Goal: Communication & Community: Connect with others

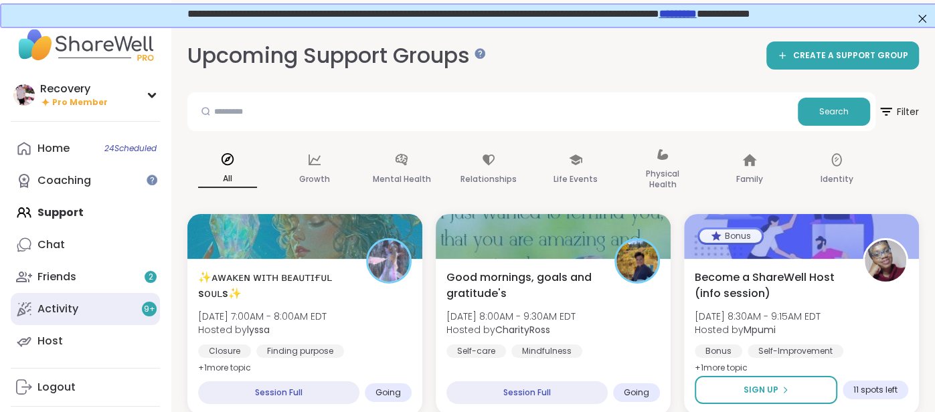
click at [114, 304] on link "Activity 9 +" at bounding box center [85, 309] width 149 height 32
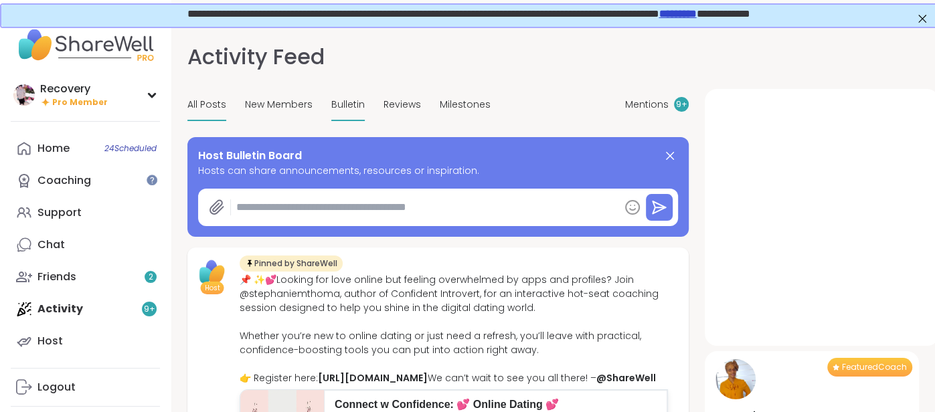
click at [354, 105] on span "Bulletin" at bounding box center [347, 105] width 33 height 14
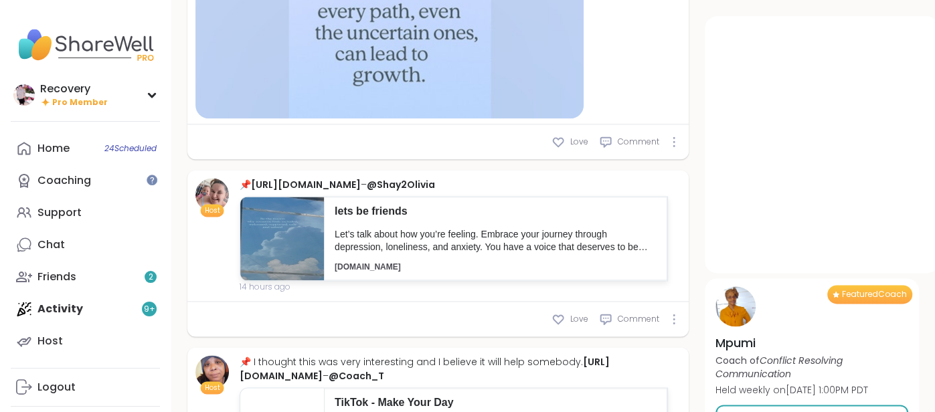
scroll to position [1120, 0]
click at [260, 280] on img at bounding box center [282, 238] width 84 height 84
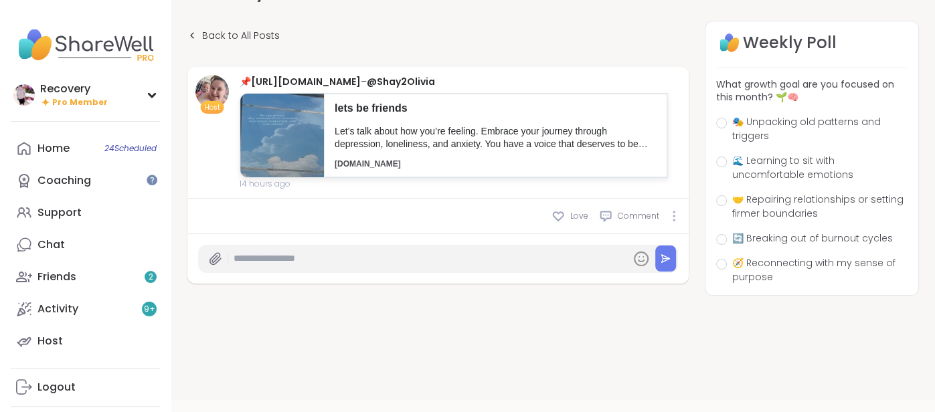
scroll to position [78, 0]
click at [189, 31] on icon at bounding box center [191, 35] width 9 height 9
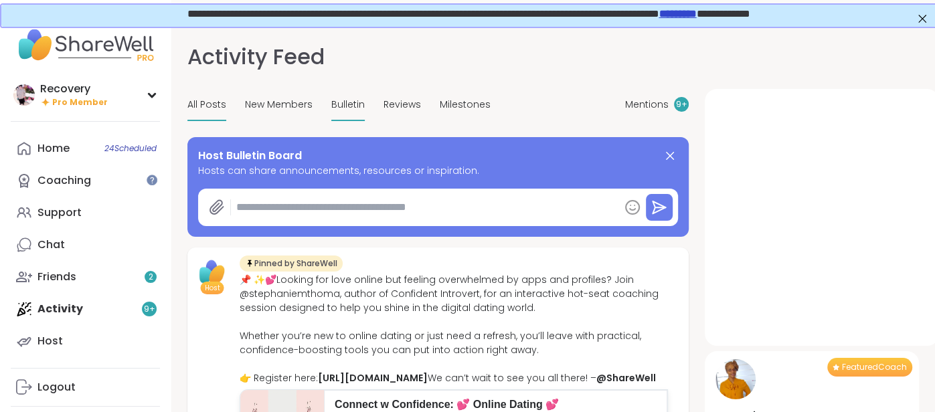
click at [331, 100] on span "Bulletin" at bounding box center [347, 105] width 33 height 14
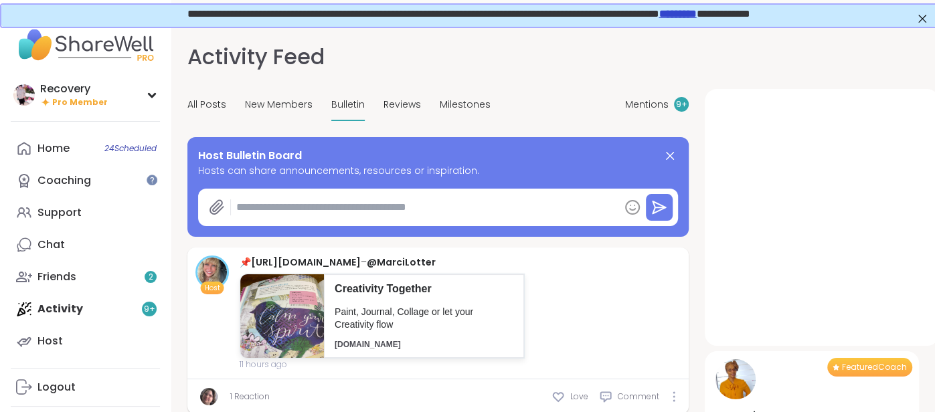
click at [66, 310] on div "Home 24 Scheduled Coaching Support Chat Friends 2 Activity 9 + Host" at bounding box center [85, 244] width 149 height 225
click at [66, 314] on div "Home 24 Scheduled Coaching Support Chat Friends 2 Activity 9 + Host" at bounding box center [85, 244] width 149 height 225
click at [64, 283] on div "Friends 2" at bounding box center [56, 277] width 39 height 15
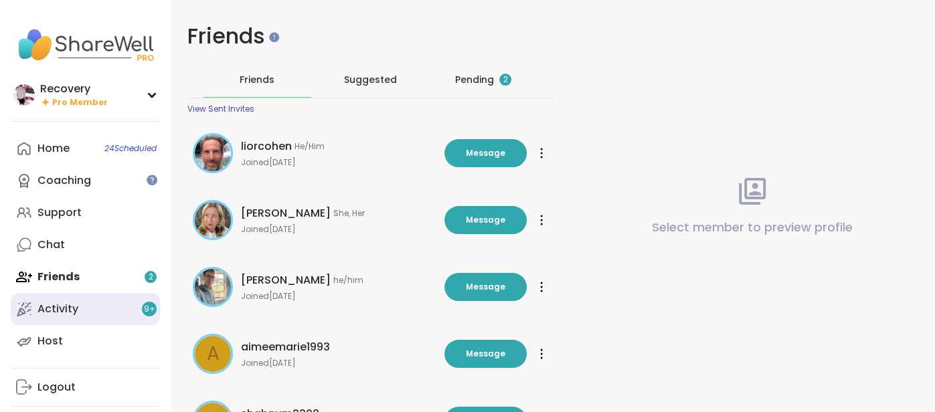
click at [56, 314] on div "Activity 9 +" at bounding box center [57, 309] width 41 height 15
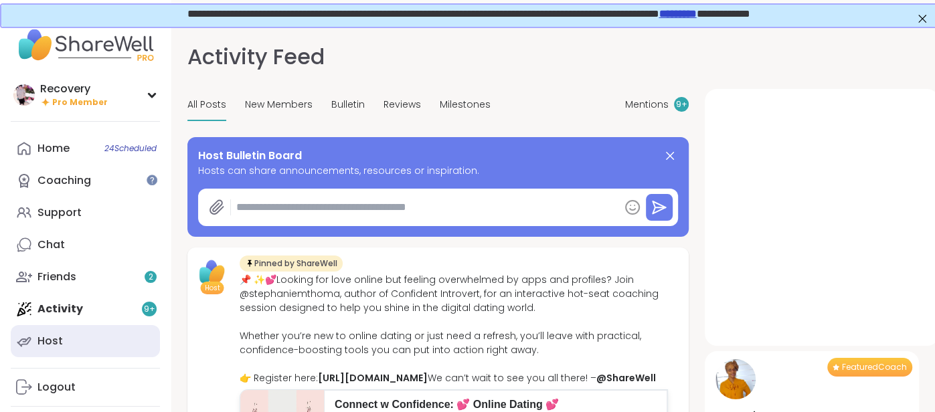
click at [37, 344] on div "Host" at bounding box center [49, 341] width 25 height 15
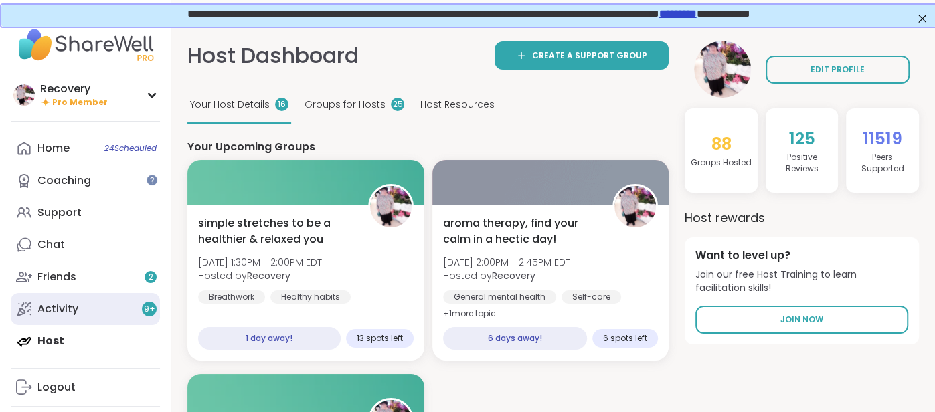
click at [81, 302] on link "Activity 9 +" at bounding box center [85, 309] width 149 height 32
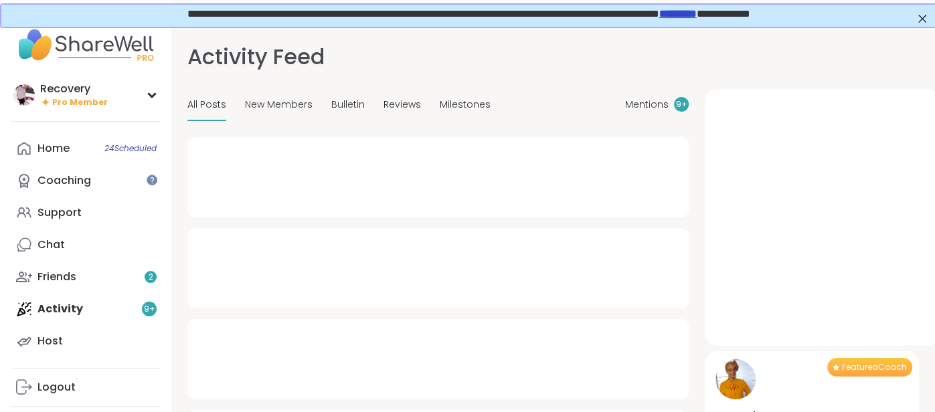
type textarea "*"
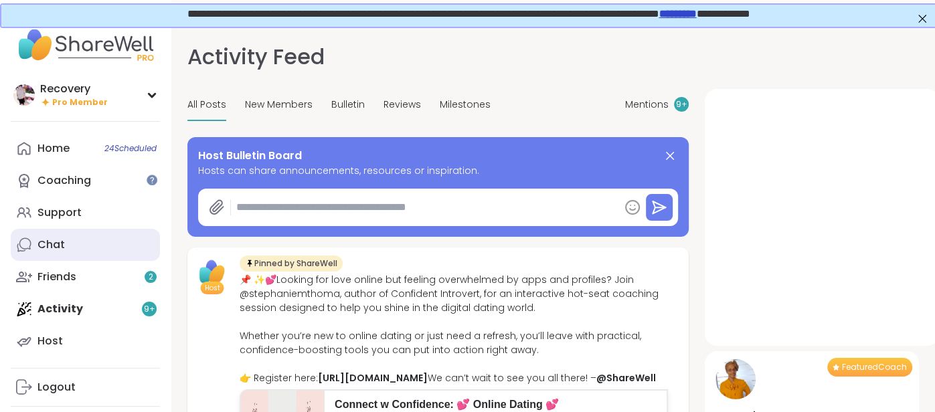
click at [58, 247] on div "Chat" at bounding box center [50, 245] width 27 height 15
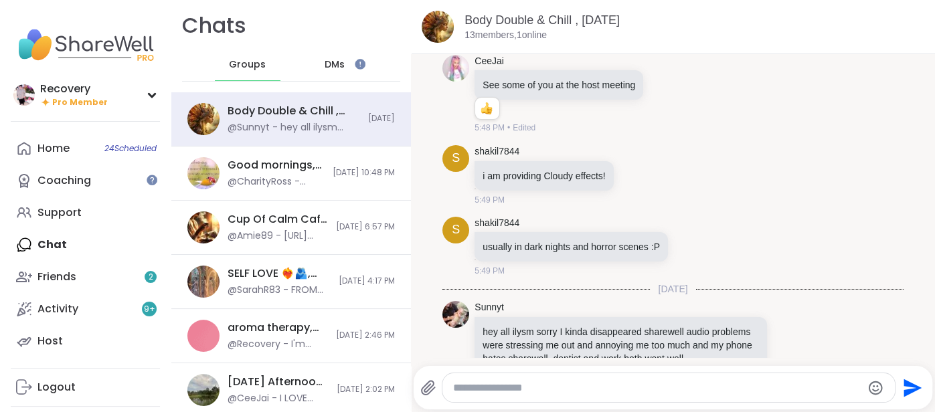
click at [325, 79] on div "DMs" at bounding box center [335, 65] width 66 height 32
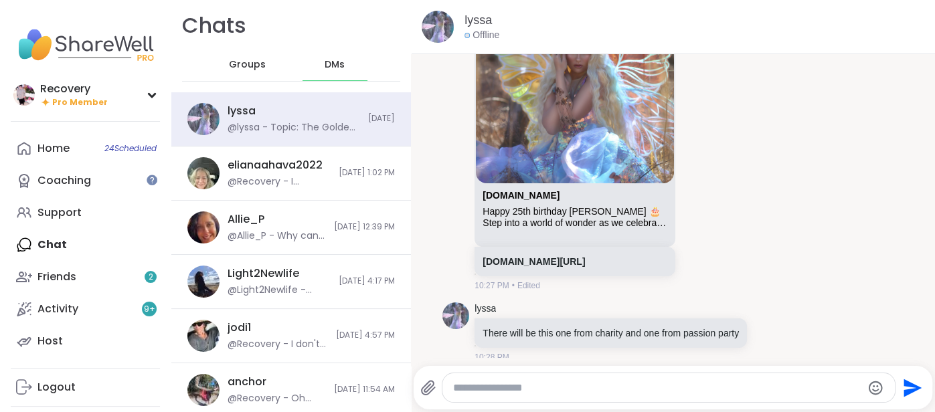
scroll to position [14147, 0]
